Goal: Task Accomplishment & Management: Manage account settings

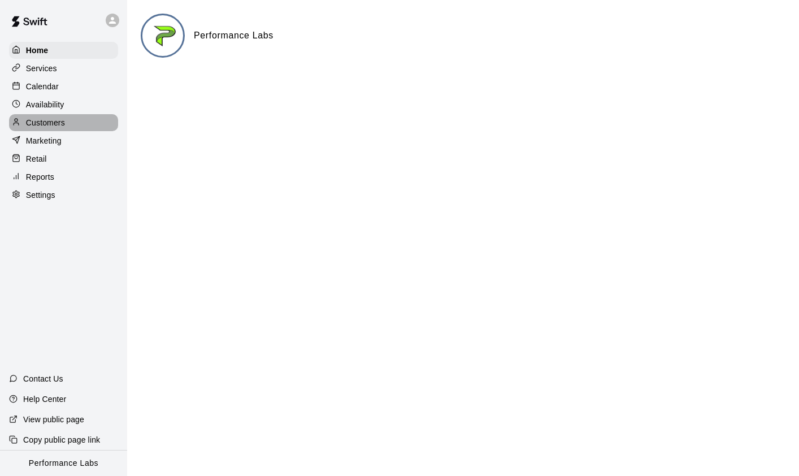
click at [48, 124] on p "Customers" at bounding box center [45, 122] width 39 height 11
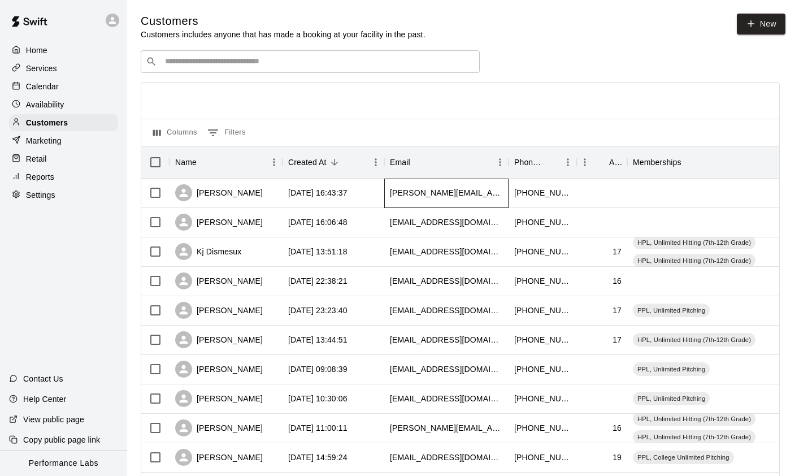
click at [447, 184] on div "[PERSON_NAME][EMAIL_ADDRESS][DOMAIN_NAME]" at bounding box center [446, 192] width 124 height 29
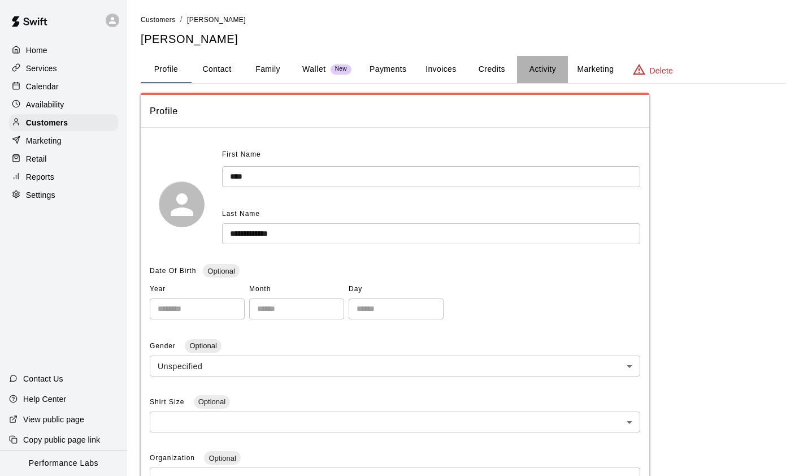
click at [543, 69] on button "Activity" at bounding box center [542, 69] width 51 height 27
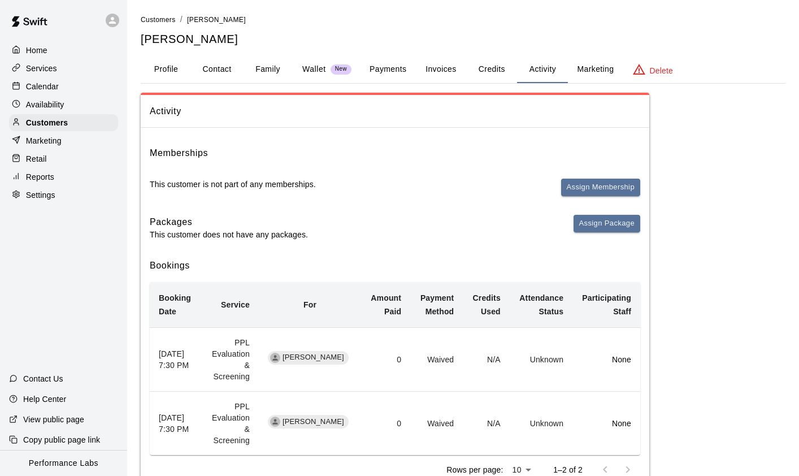
click at [615, 175] on div "Memberships This customer is not part of any memberships. Assign Membership" at bounding box center [395, 176] width 490 height 60
click at [613, 185] on button "Assign Membership" at bounding box center [600, 187] width 79 height 18
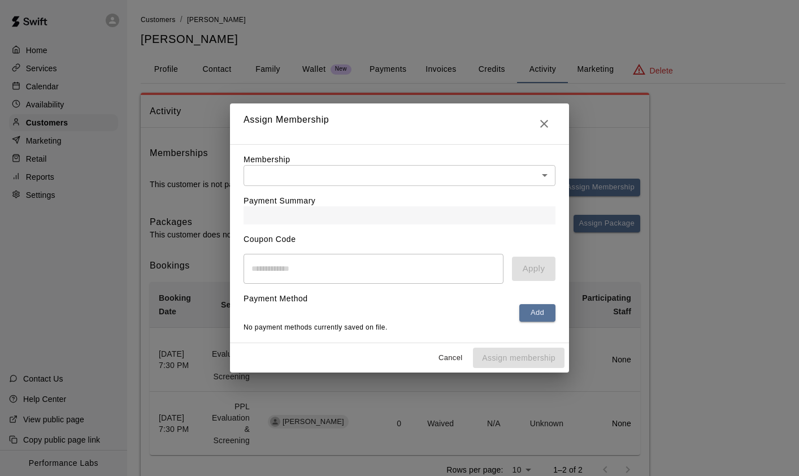
click at [441, 169] on body "Home Services Calendar Availability Customers Marketing Retail Reports Settings…" at bounding box center [399, 260] width 799 height 520
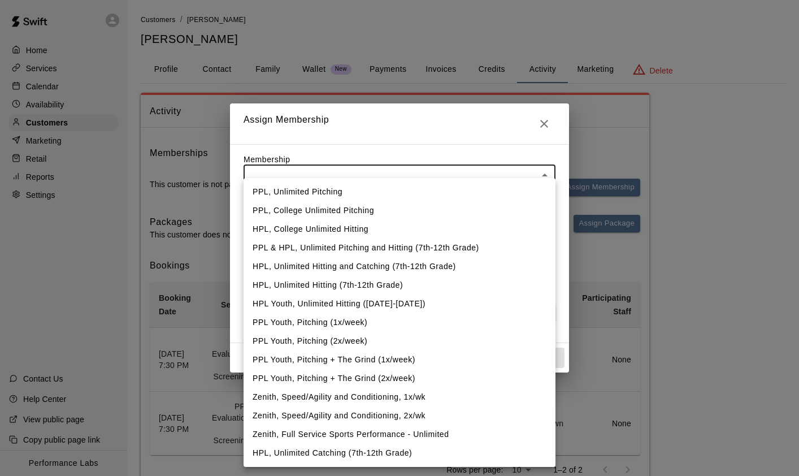
click at [394, 193] on li "PPL, Unlimited Pitching" at bounding box center [399, 191] width 312 height 19
type input "**********"
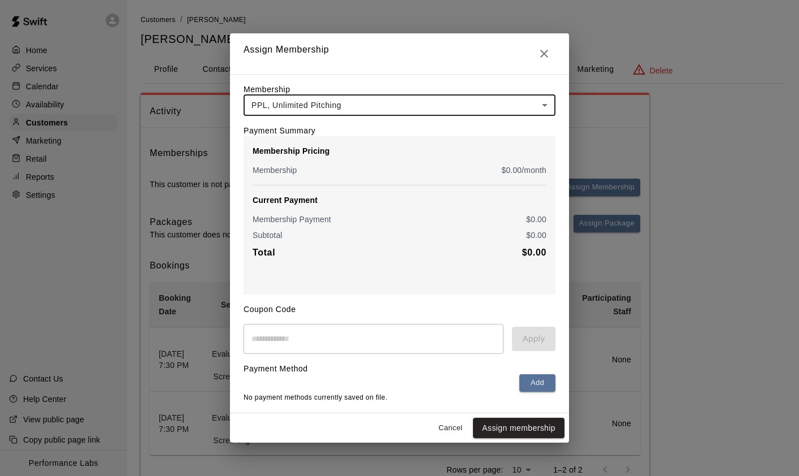
click at [546, 99] on body "**********" at bounding box center [399, 260] width 799 height 520
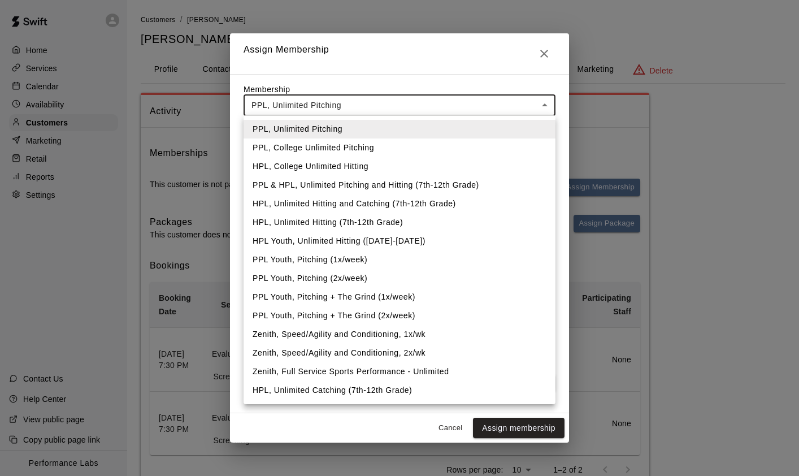
click at [468, 219] on li "HPL, Unlimited Hitting (7th-12th Grade)" at bounding box center [399, 222] width 312 height 19
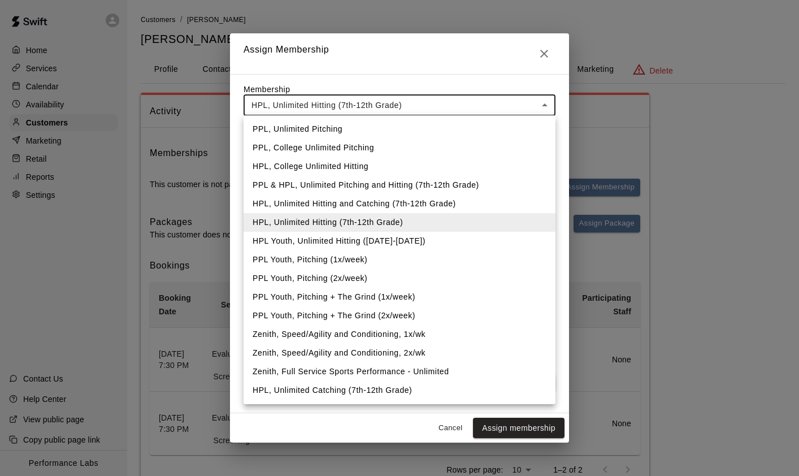
click at [552, 102] on body "**********" at bounding box center [399, 260] width 799 height 520
click at [435, 133] on li "PPL, Unlimited Pitching" at bounding box center [399, 129] width 312 height 19
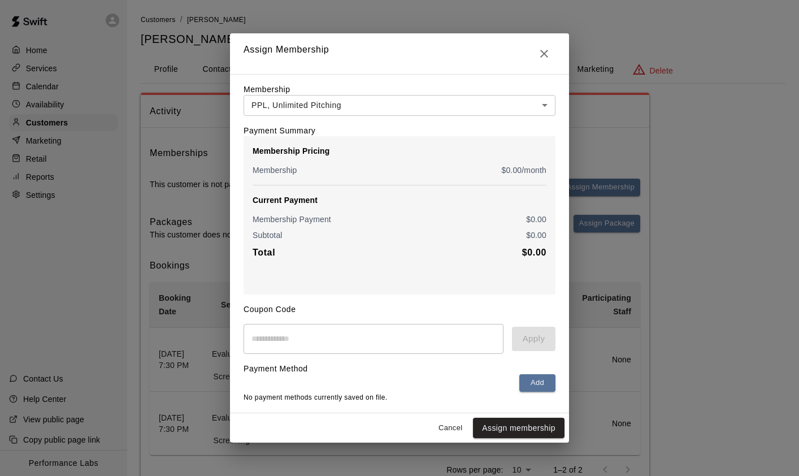
click at [506, 441] on div "Cancel Assign membership" at bounding box center [399, 428] width 339 height 30
click at [512, 433] on button "Assign membership" at bounding box center [519, 427] width 92 height 21
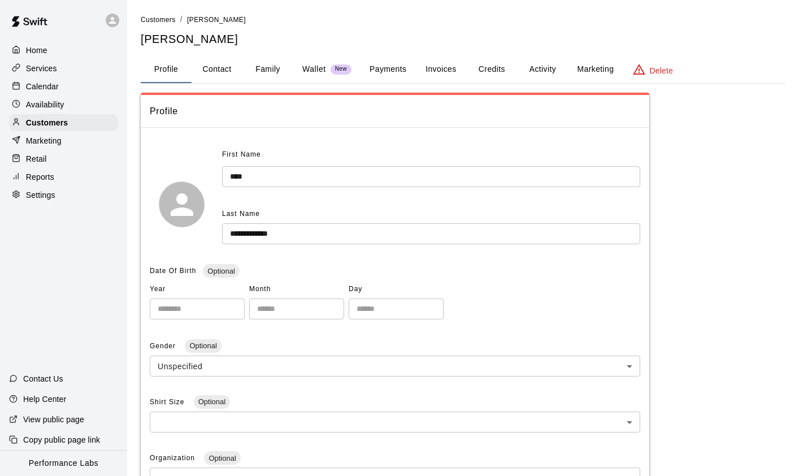
click at [535, 72] on button "Activity" at bounding box center [542, 69] width 51 height 27
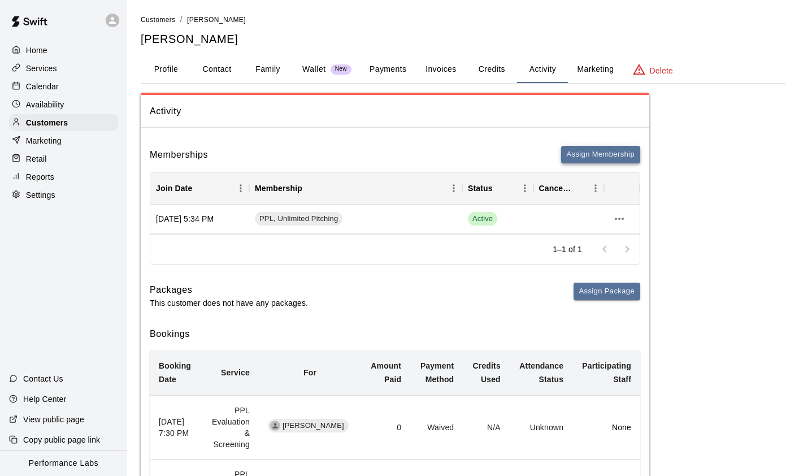
click at [593, 153] on button "Assign Membership" at bounding box center [600, 155] width 79 height 18
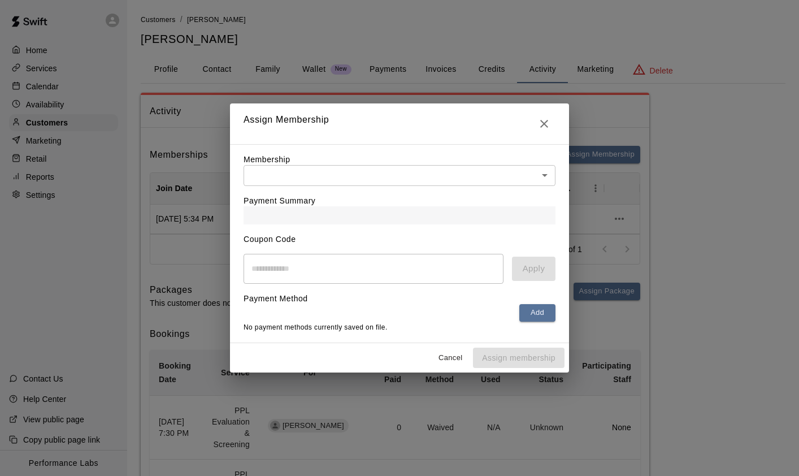
click at [529, 168] on body "Home Services Calendar Availability Customers Marketing Retail Reports Settings…" at bounding box center [399, 294] width 799 height 588
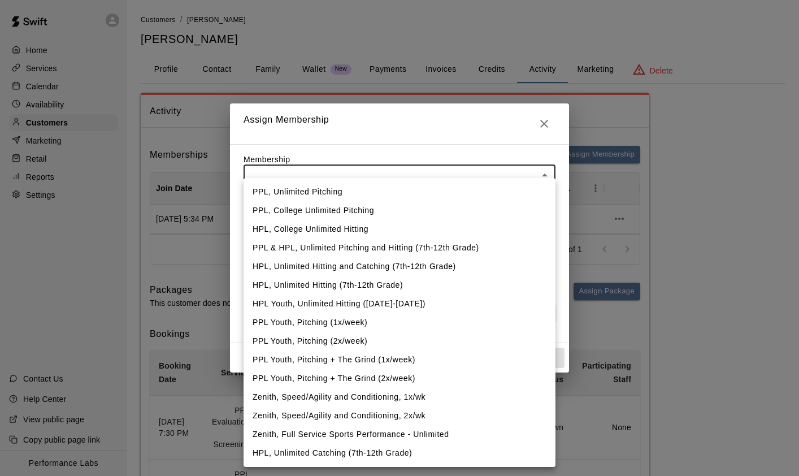
click at [436, 288] on li "HPL, Unlimited Hitting (7th-12th Grade)" at bounding box center [399, 285] width 312 height 19
type input "**********"
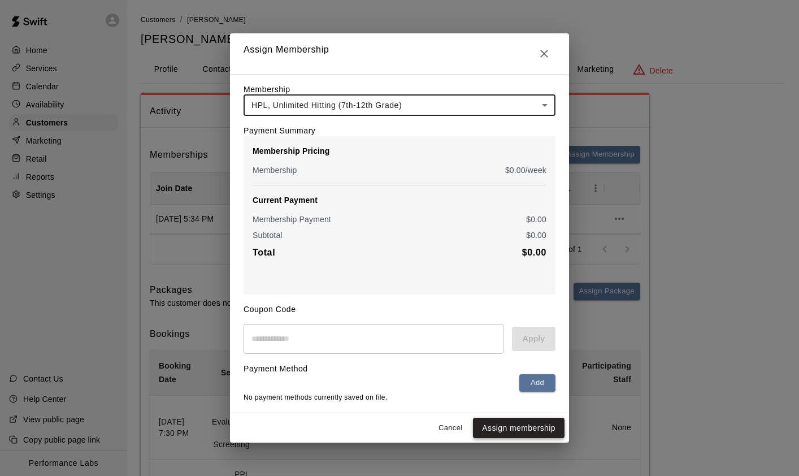
click at [516, 425] on button "Assign membership" at bounding box center [519, 427] width 92 height 21
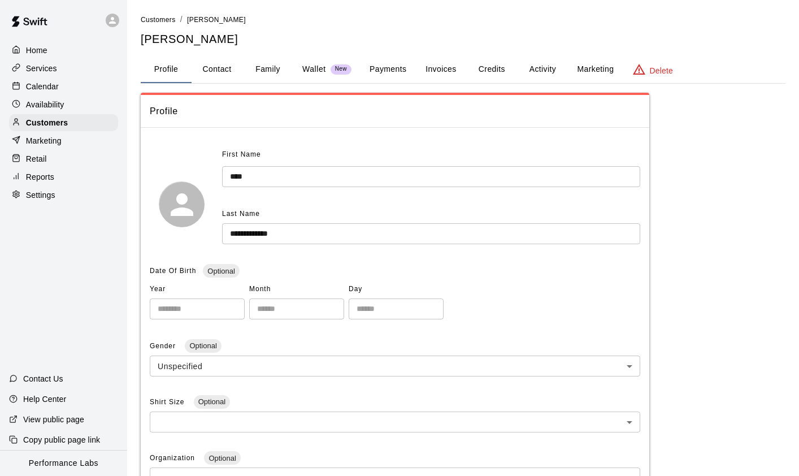
click at [542, 68] on button "Activity" at bounding box center [542, 69] width 51 height 27
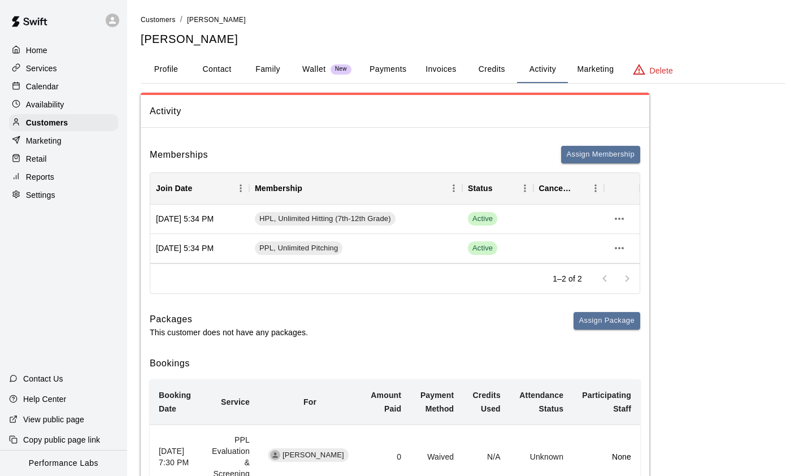
click at [155, 28] on div "Customers / [PERSON_NAME] [PERSON_NAME]" at bounding box center [463, 30] width 644 height 33
click at [164, 18] on span "Customers" at bounding box center [158, 20] width 35 height 8
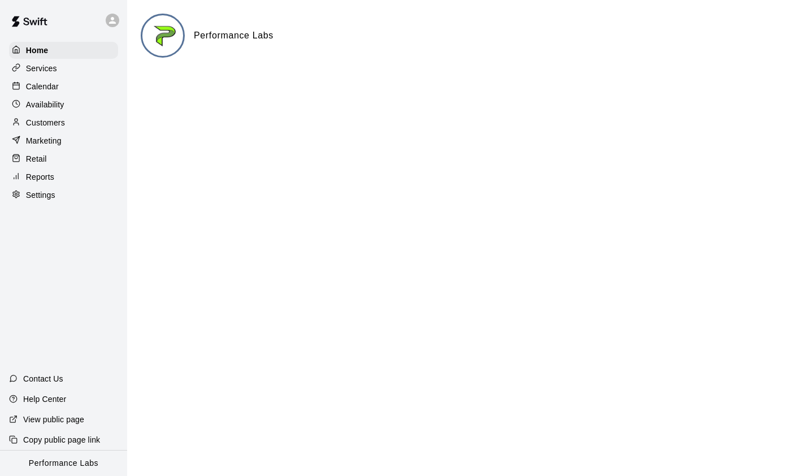
click at [57, 83] on p "Calendar" at bounding box center [42, 86] width 33 height 11
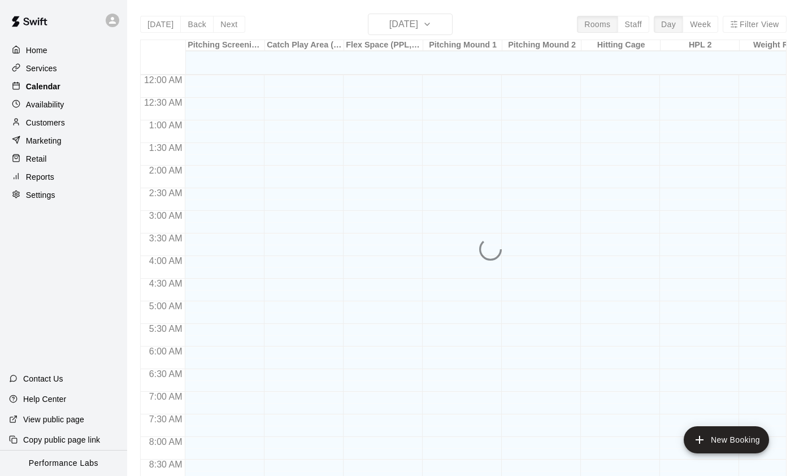
scroll to position [638, 0]
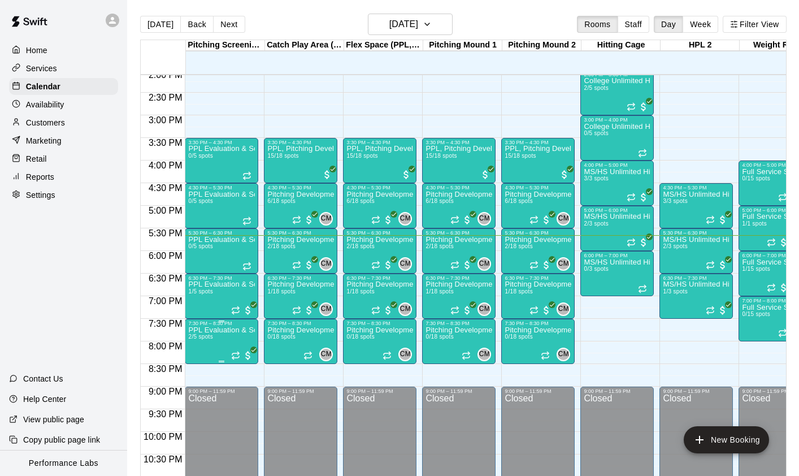
click at [197, 364] on img "edit" at bounding box center [200, 365] width 13 height 13
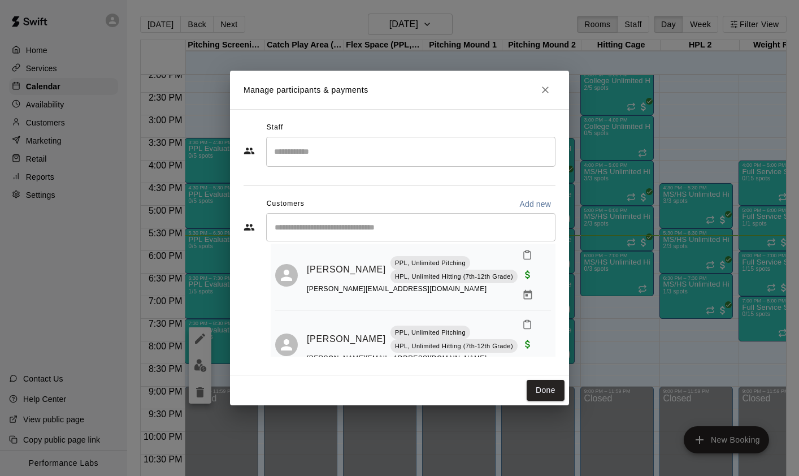
scroll to position [39, 0]
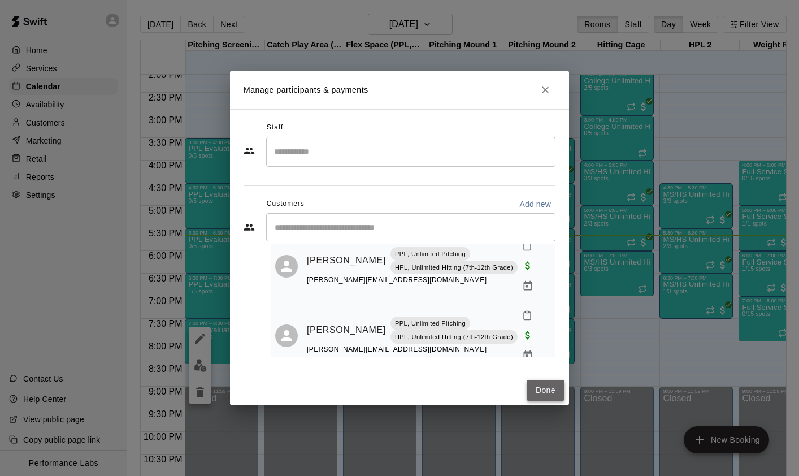
click at [553, 395] on button "Done" at bounding box center [545, 390] width 38 height 21
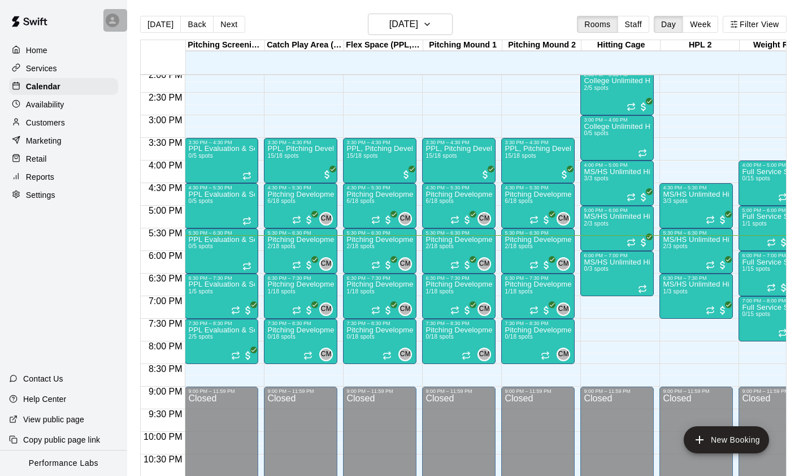
click at [106, 18] on div at bounding box center [113, 21] width 14 height 14
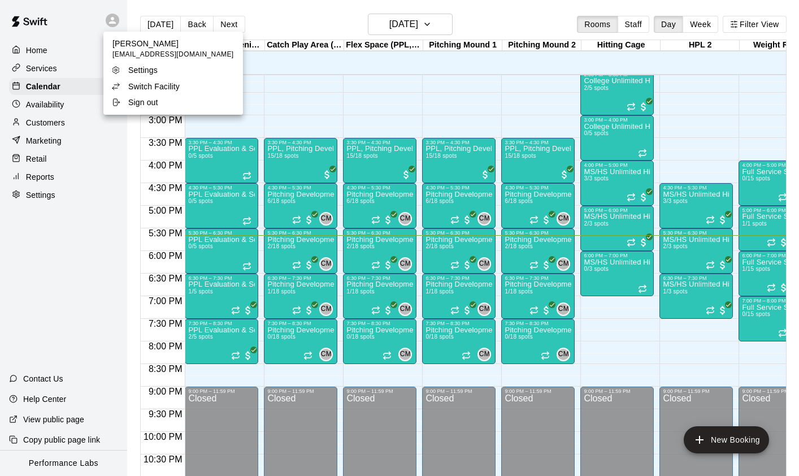
click at [106, 18] on div at bounding box center [399, 238] width 799 height 476
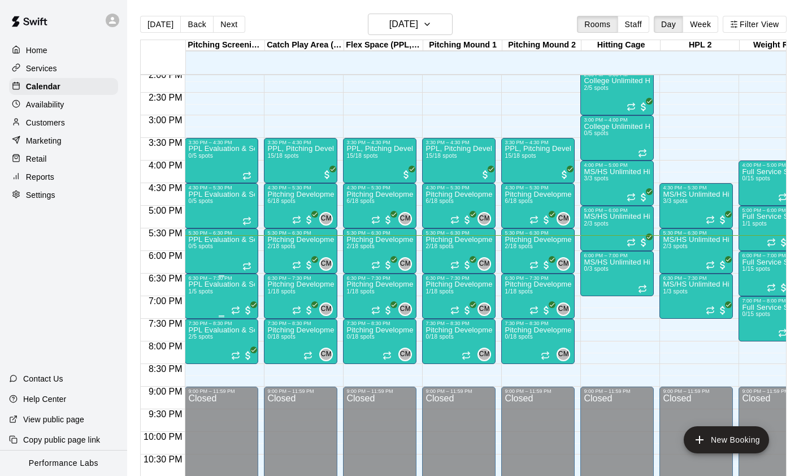
click at [199, 323] on img "edit" at bounding box center [200, 319] width 13 height 13
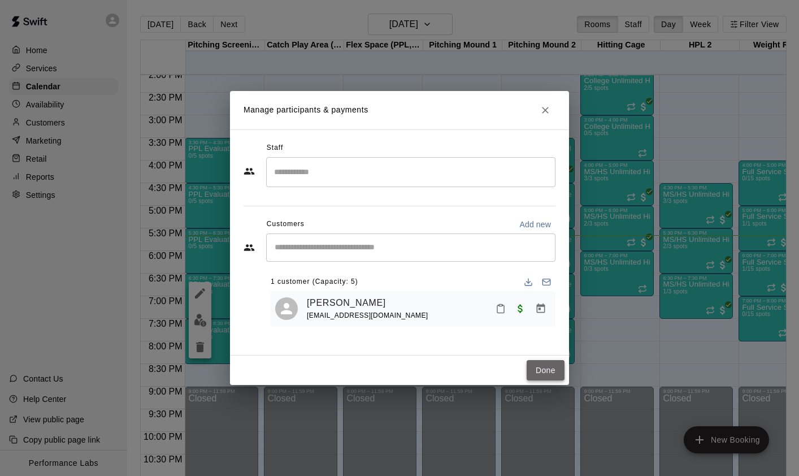
click at [548, 370] on button "Done" at bounding box center [545, 370] width 38 height 21
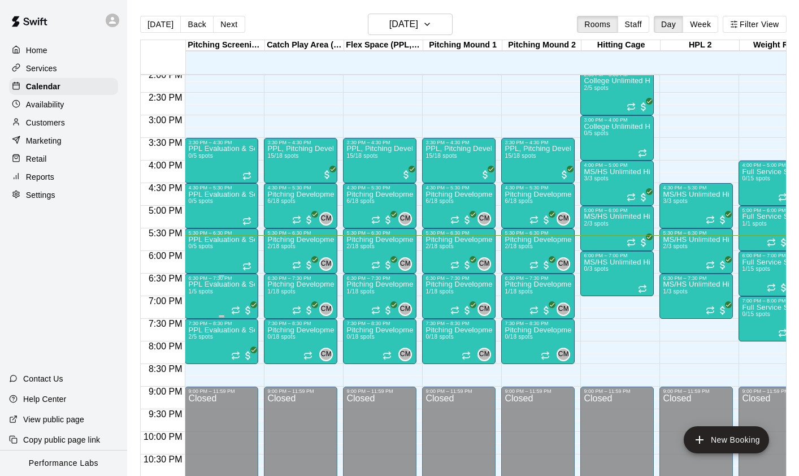
click at [198, 319] on img "edit" at bounding box center [200, 319] width 13 height 13
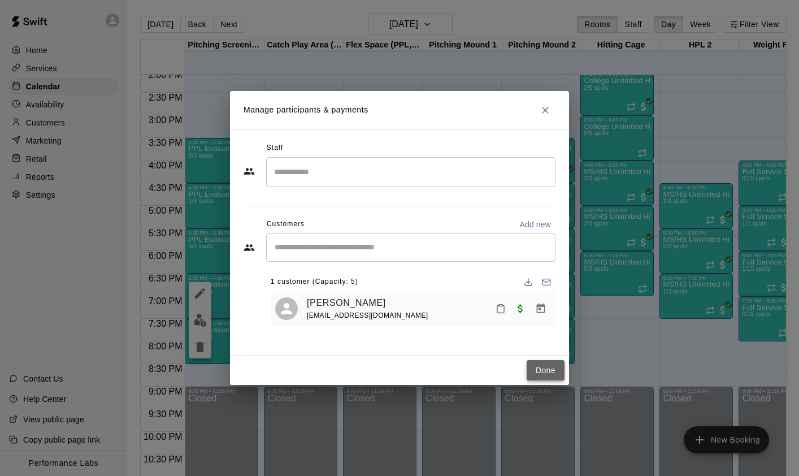
click at [541, 361] on button "Done" at bounding box center [545, 370] width 38 height 21
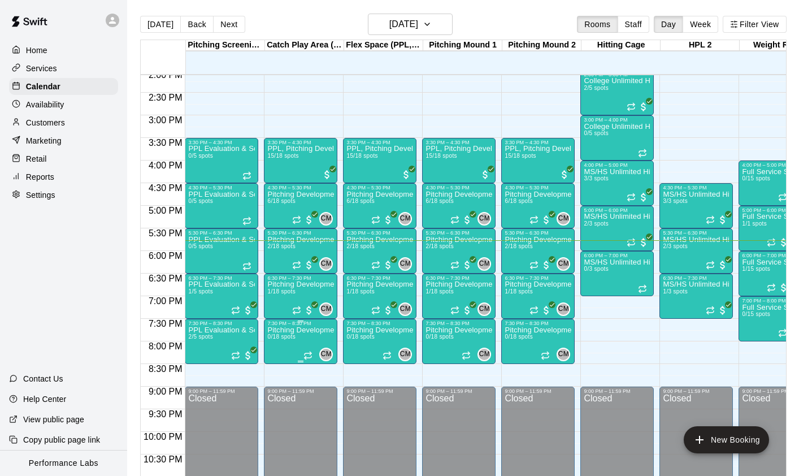
click at [283, 392] on icon "delete" at bounding box center [279, 392] width 14 height 14
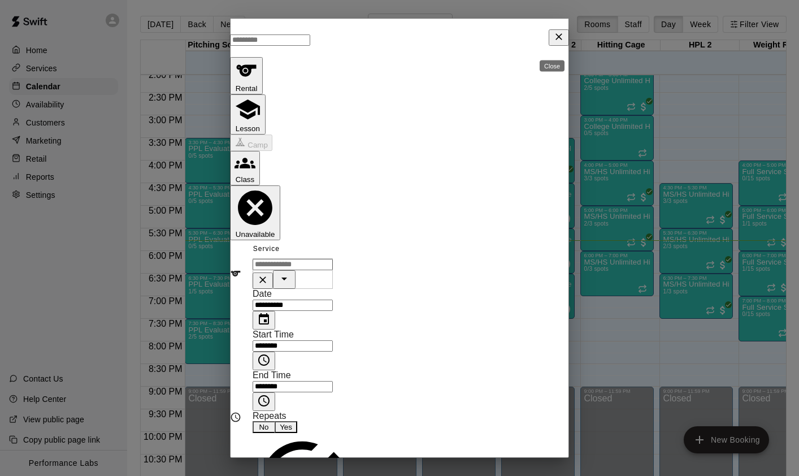
click at [553, 40] on icon "Close" at bounding box center [558, 36] width 11 height 11
